Goal: Task Accomplishment & Management: Manage account settings

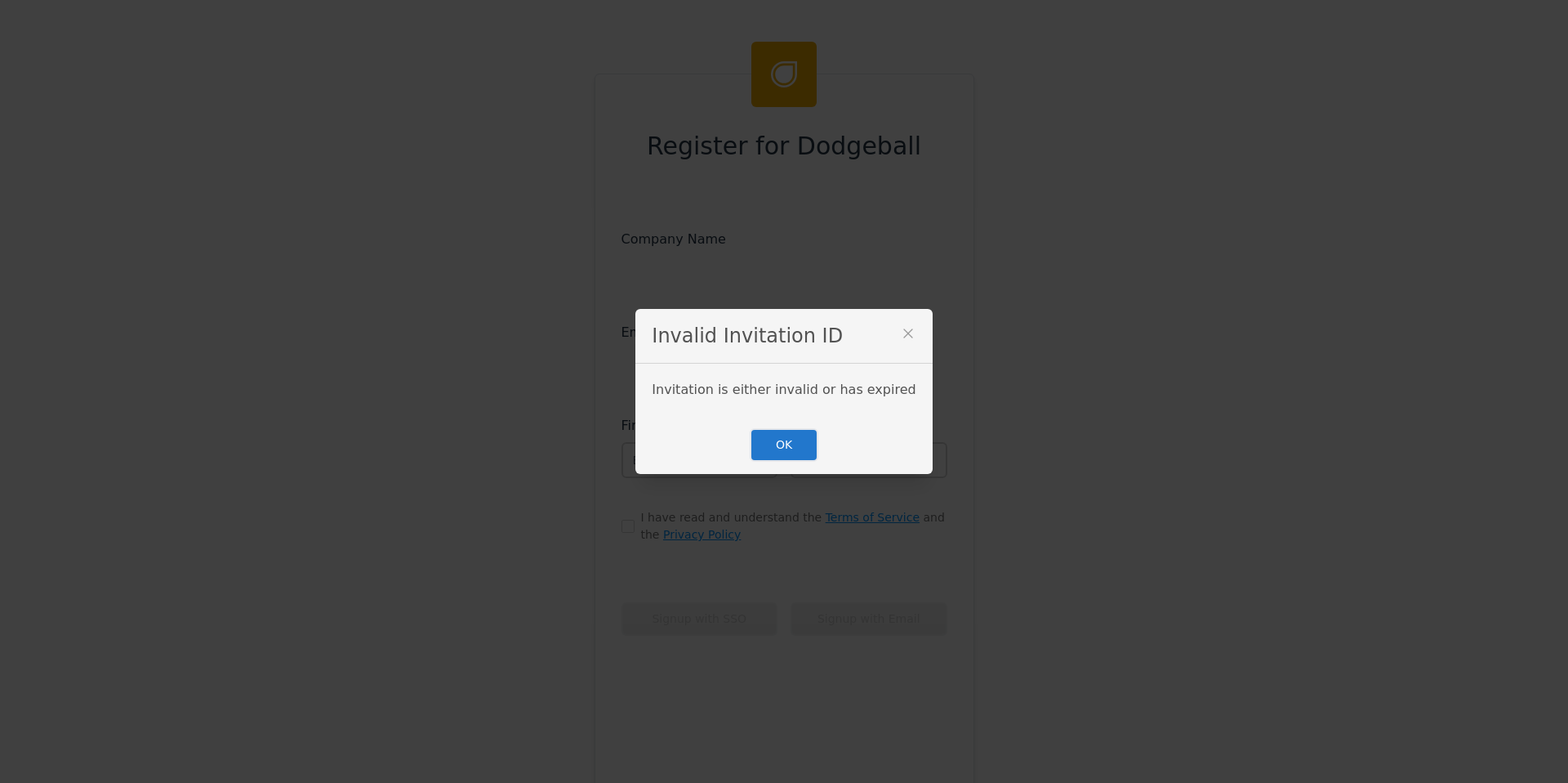
click at [807, 441] on button "OK" at bounding box center [784, 444] width 68 height 33
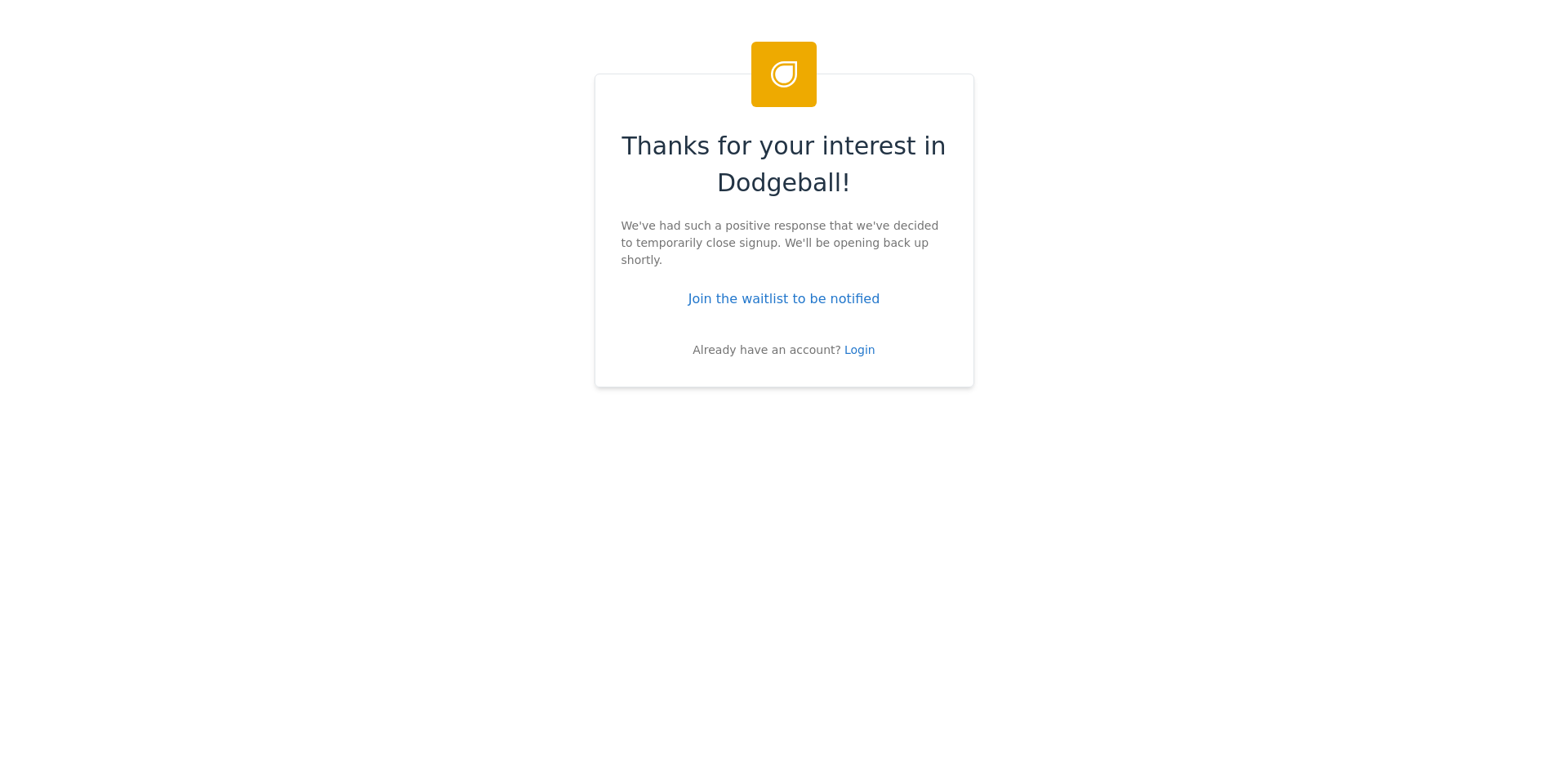
click at [847, 345] on div "Thanks for your interest in Dodgeball! We've had such a positive response that …" at bounding box center [784, 230] width 380 height 314
click at [854, 341] on div "Login" at bounding box center [860, 350] width 31 height 17
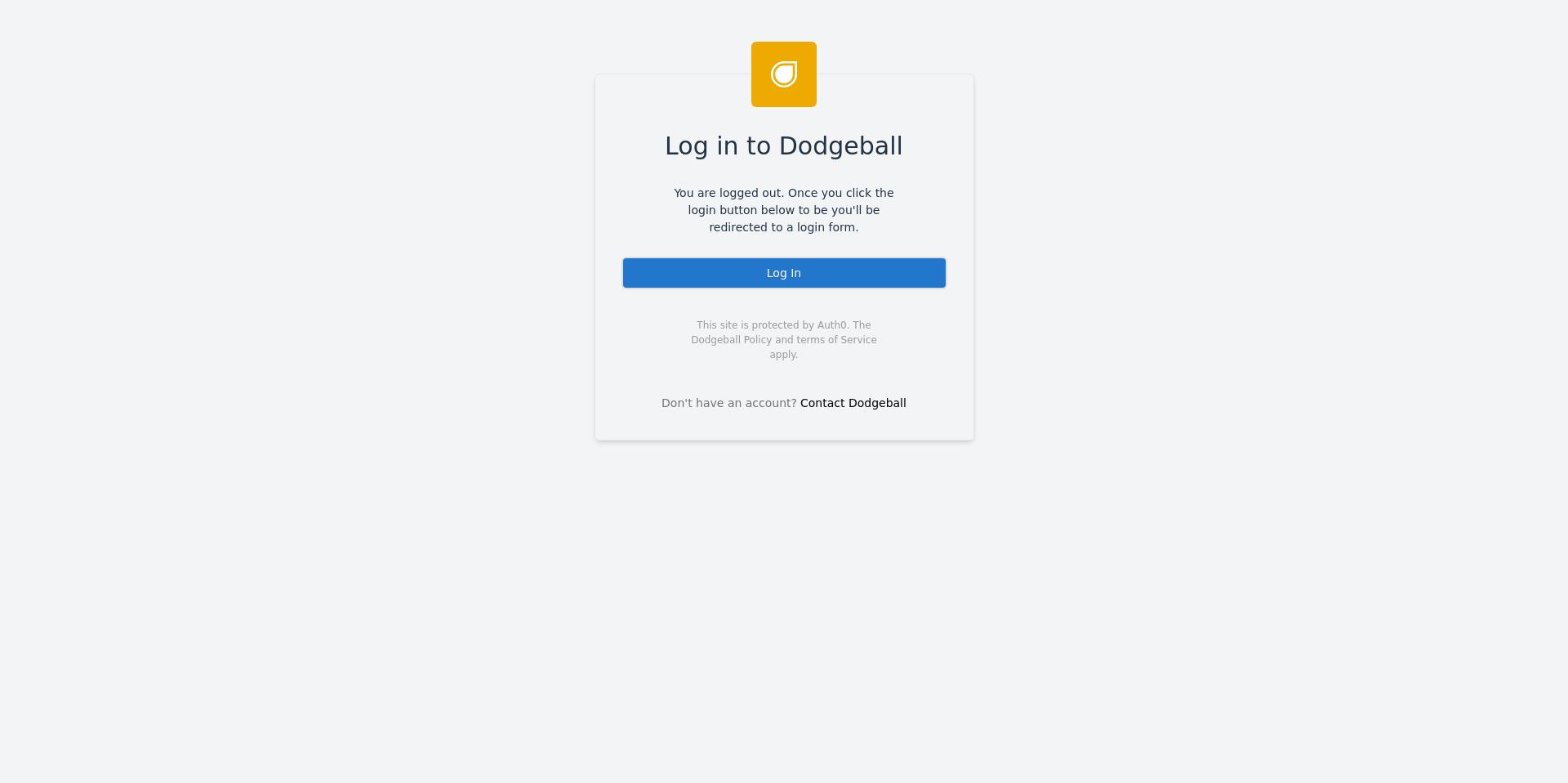
click at [785, 276] on div "Log In" at bounding box center [784, 272] width 326 height 32
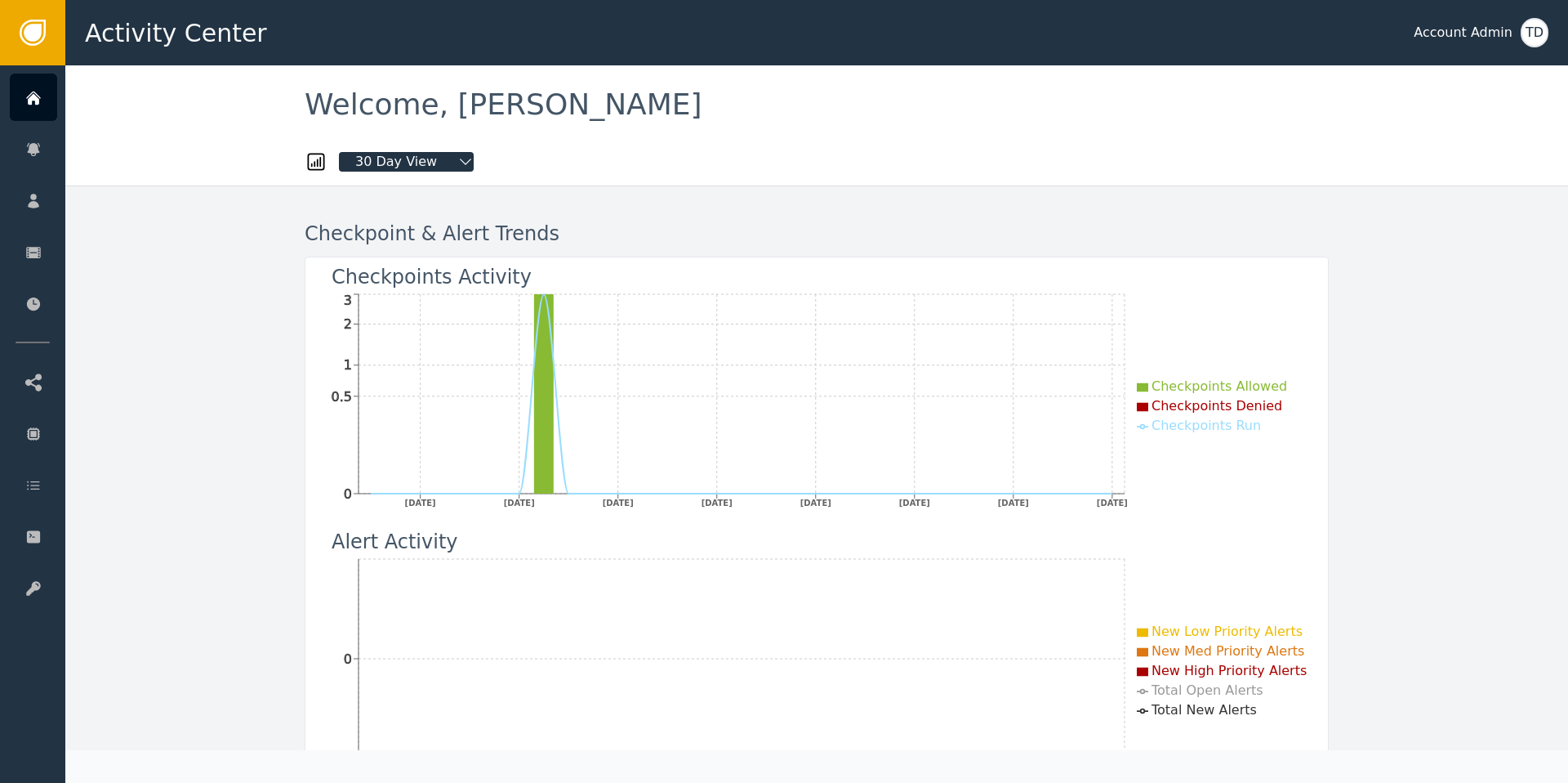
click at [707, 127] on div at bounding box center [816, 134] width 1024 height 17
